Goal: Task Accomplishment & Management: Complete application form

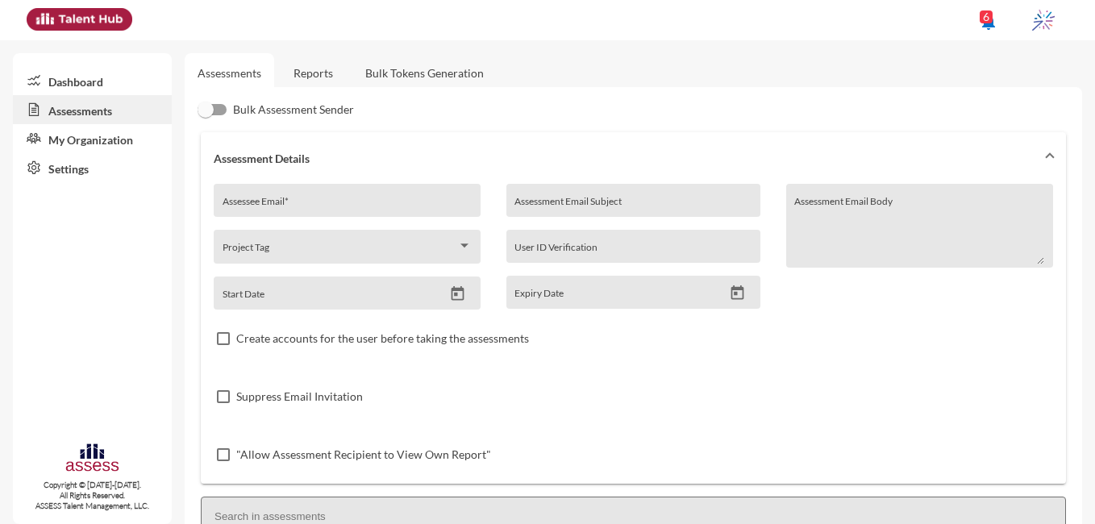
click at [329, 73] on link "Reports" at bounding box center [313, 73] width 65 height 40
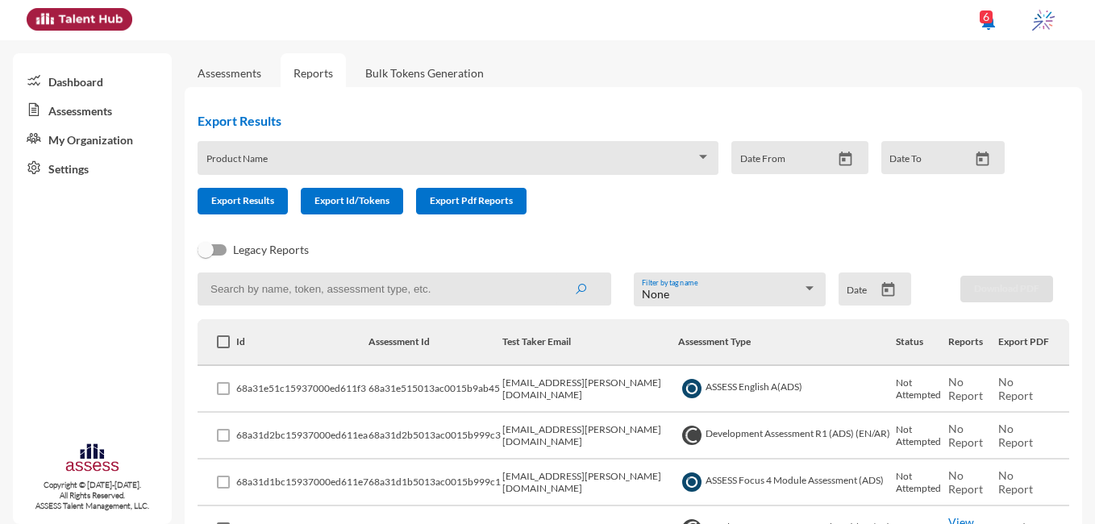
click at [423, 281] on input at bounding box center [405, 289] width 414 height 33
paste input "[EMAIL_ADDRESS][DOMAIN_NAME]"
type input "[EMAIL_ADDRESS][DOMAIN_NAME]"
click at [574, 293] on icon "submit" at bounding box center [580, 289] width 13 height 13
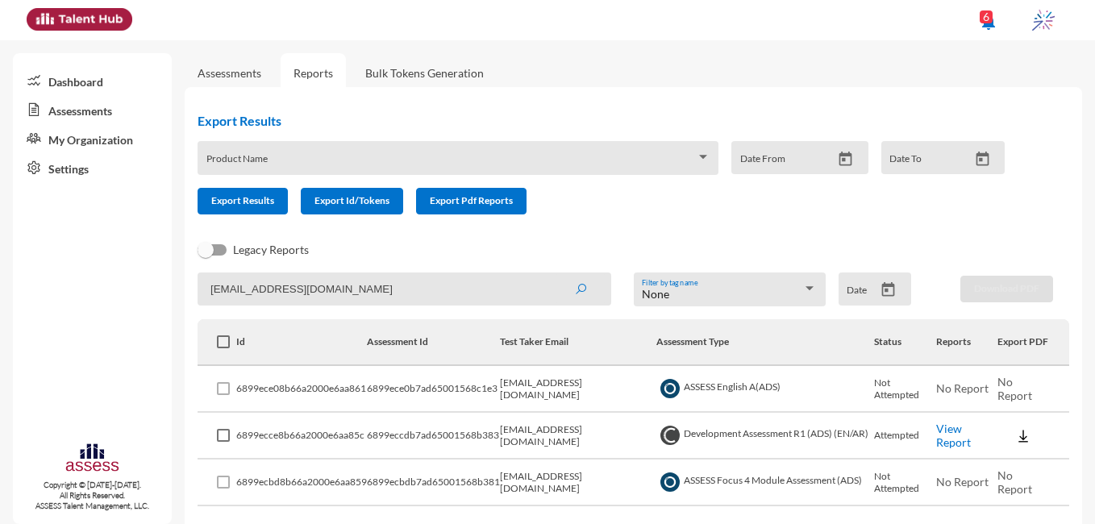
scroll to position [53, 0]
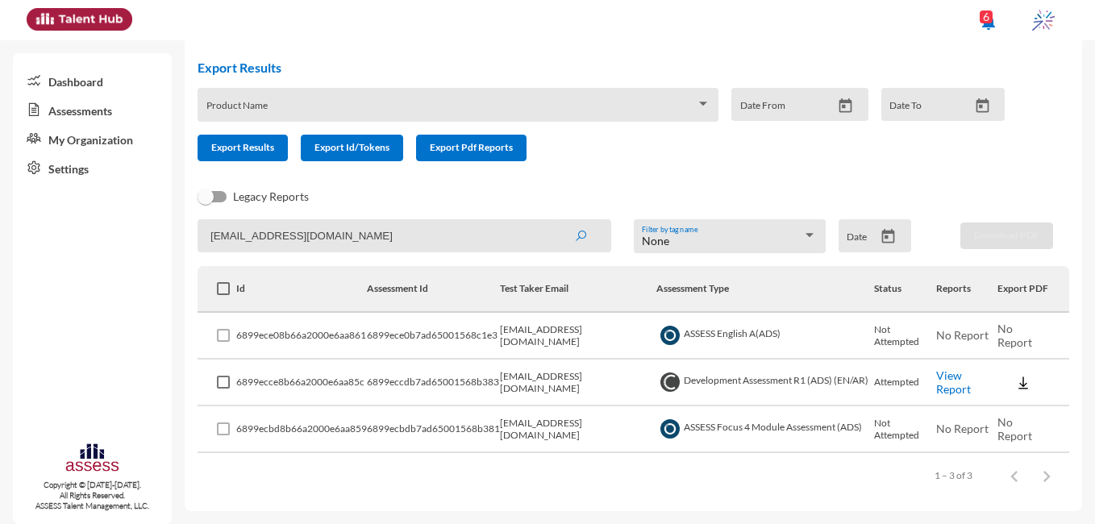
click at [86, 84] on link "Dashboard" at bounding box center [92, 80] width 159 height 29
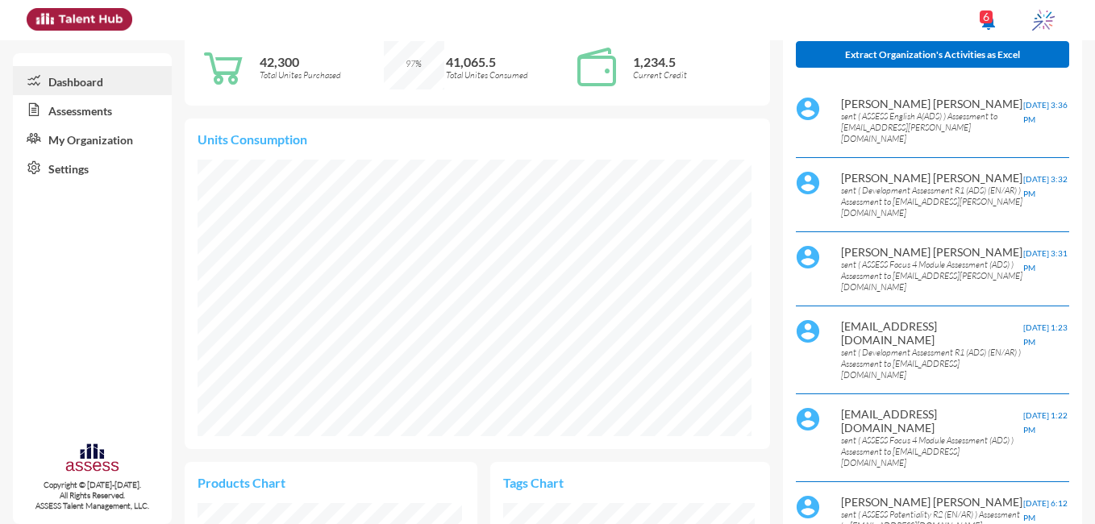
scroll to position [125, 264]
click at [72, 123] on link "Assessments" at bounding box center [92, 109] width 159 height 29
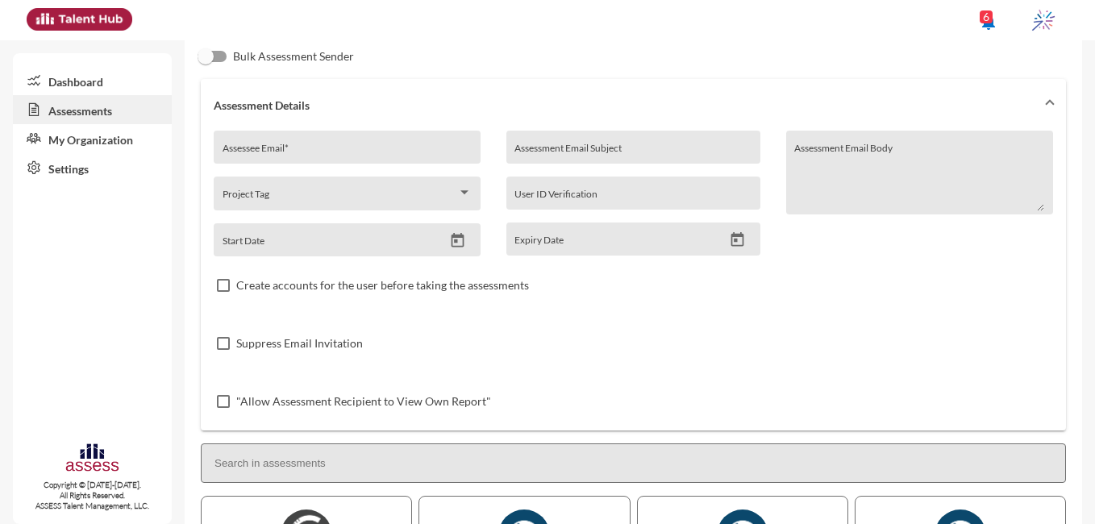
click at [335, 147] on input "Assessee Email *" at bounding box center [348, 153] width 250 height 13
paste input "[EMAIL_ADDRESS][DOMAIN_NAME]"
type input "[EMAIL_ADDRESS][DOMAIN_NAME]"
click at [607, 153] on input "Assessment Email Subject" at bounding box center [632, 153] width 237 height 13
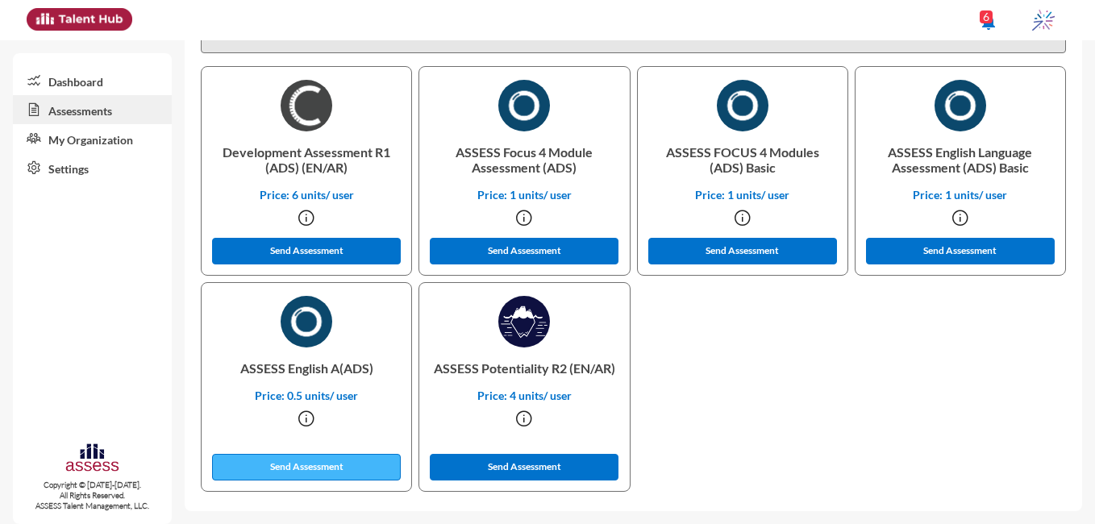
click at [279, 459] on button "Send Assessment" at bounding box center [306, 467] width 189 height 27
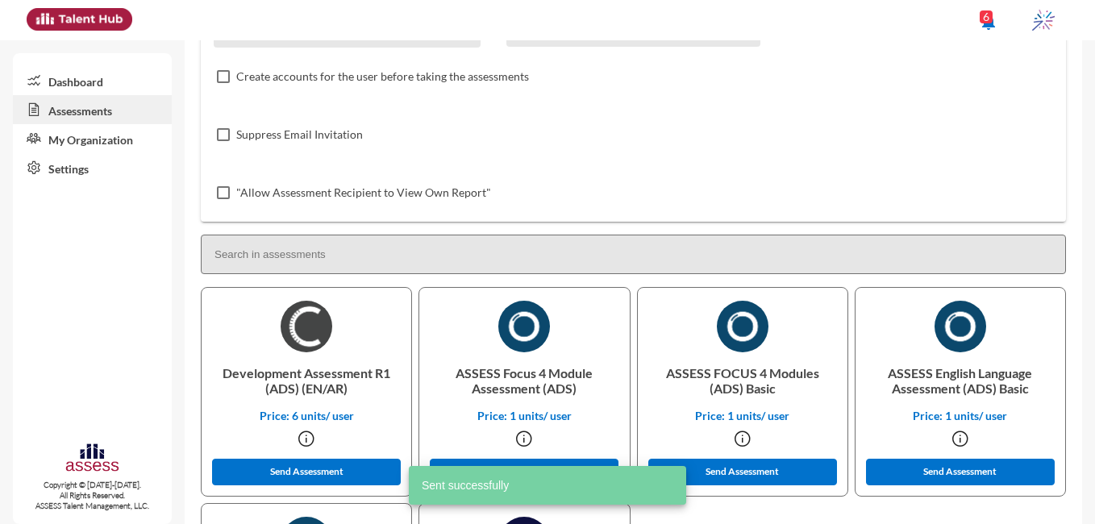
scroll to position [0, 0]
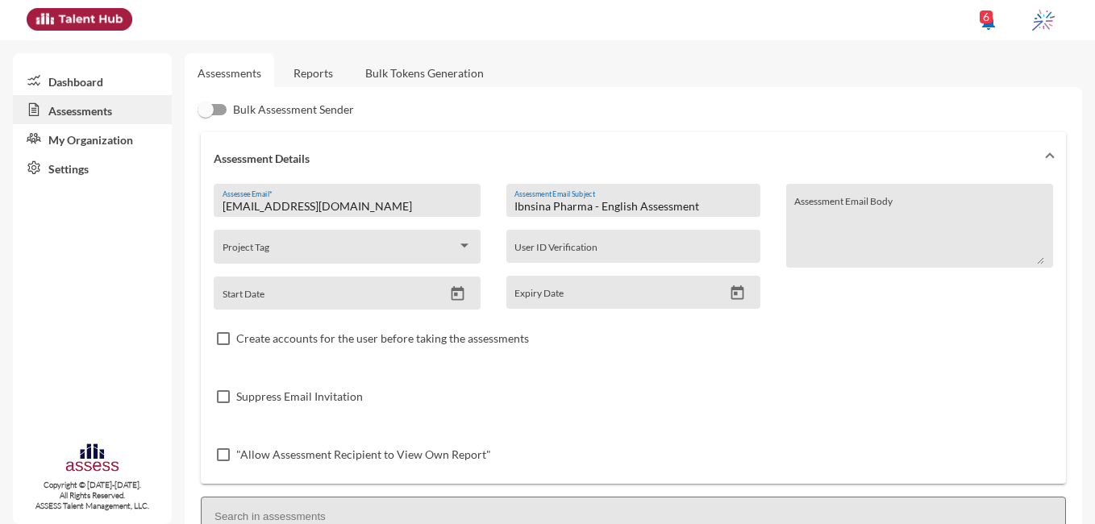
click at [635, 201] on input "Ibnsina Pharma - English Assessment" at bounding box center [632, 206] width 237 height 13
click at [659, 203] on input "Ibnsina Pharma - Focus Assessment" at bounding box center [632, 206] width 237 height 13
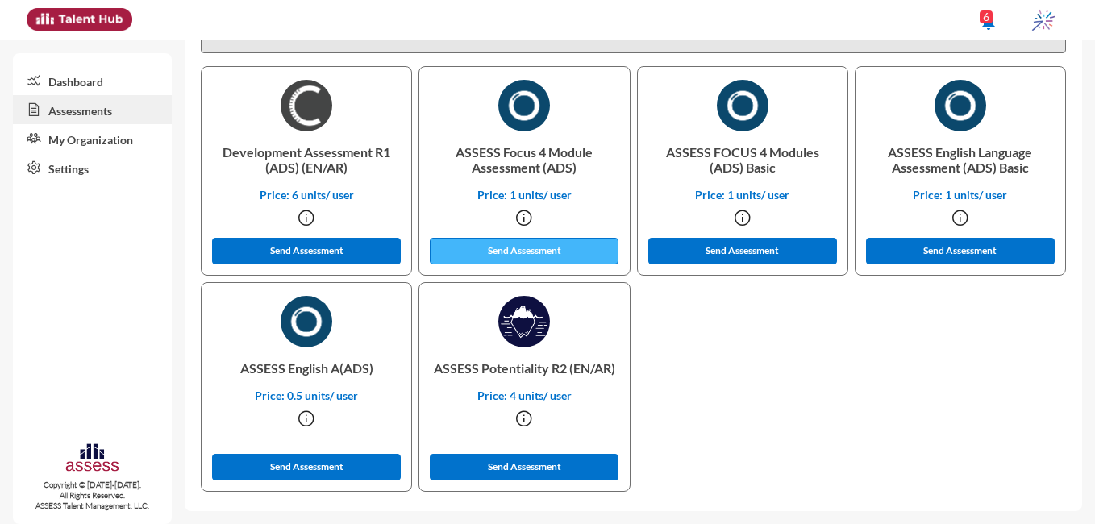
type input "Ibnsina Pharma - Focus Assessment"
click at [481, 256] on button "Send Assessment" at bounding box center [524, 251] width 189 height 27
